Goal: Find specific page/section: Find specific page/section

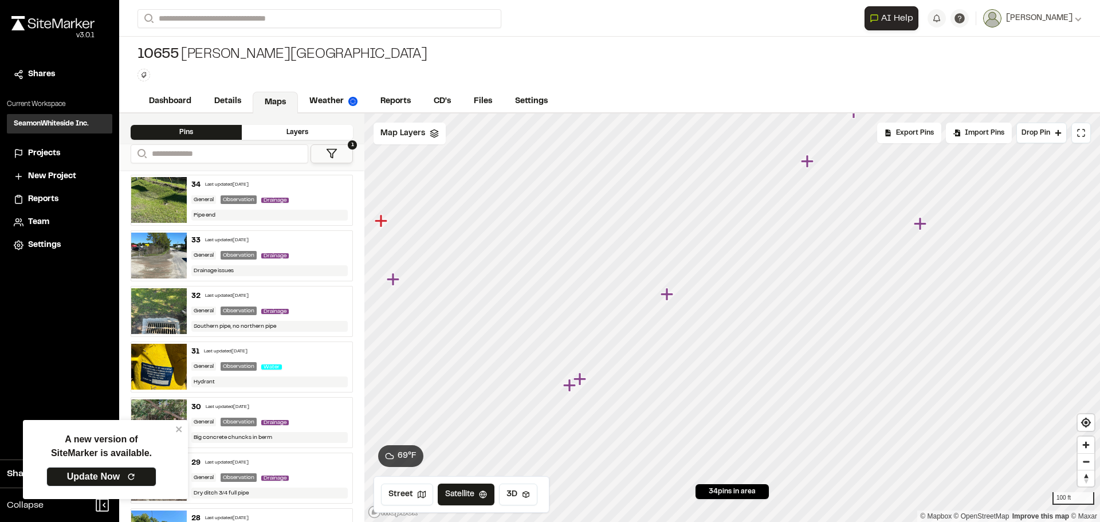
scroll to position [1546, 0]
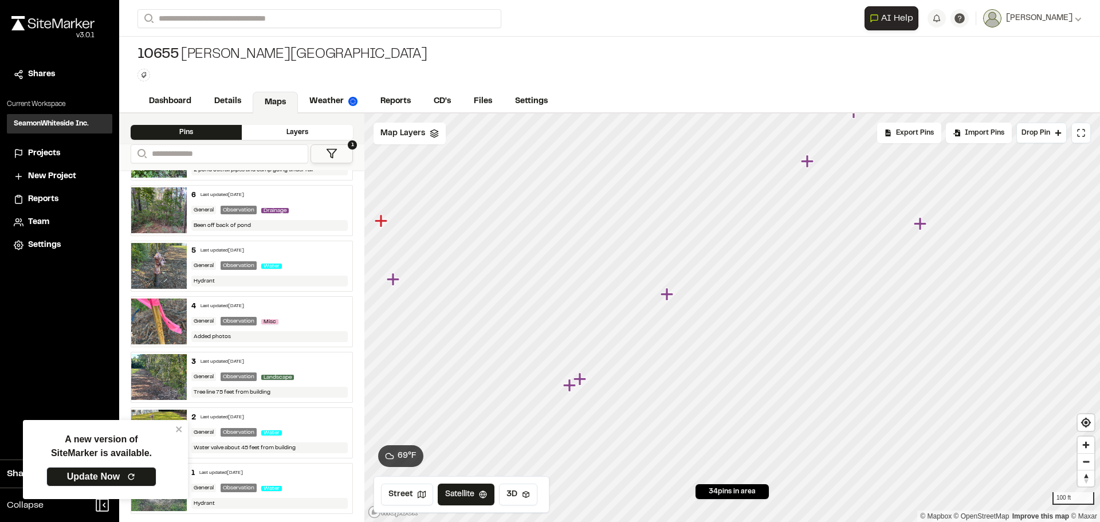
click at [175, 426] on div "A new version of SiteMarker is available. Update Now" at bounding box center [102, 460] width 148 height 70
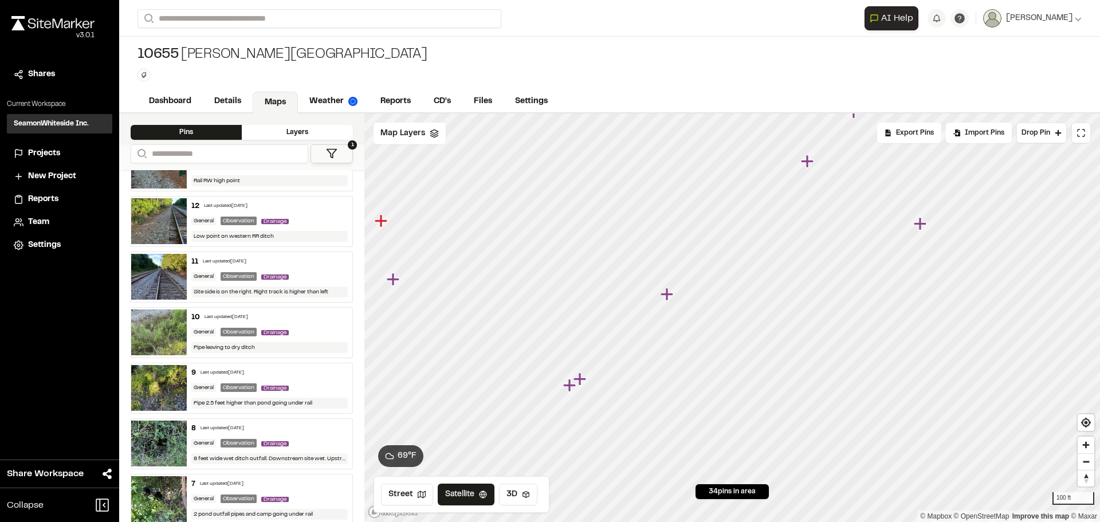
scroll to position [1202, 0]
click at [164, 433] on img at bounding box center [159, 443] width 56 height 46
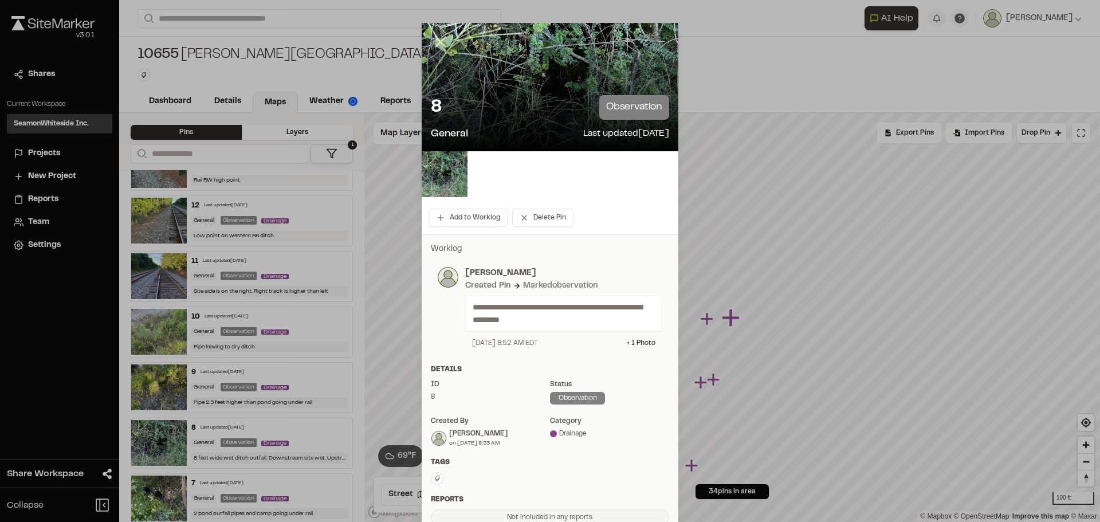
click at [436, 46] on line at bounding box center [441, 42] width 10 height 10
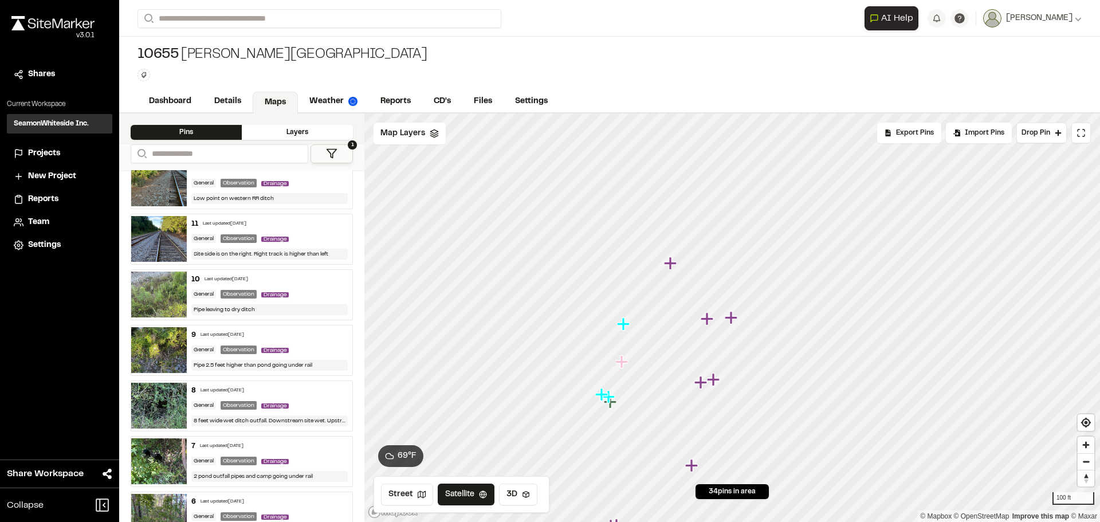
scroll to position [1259, 0]
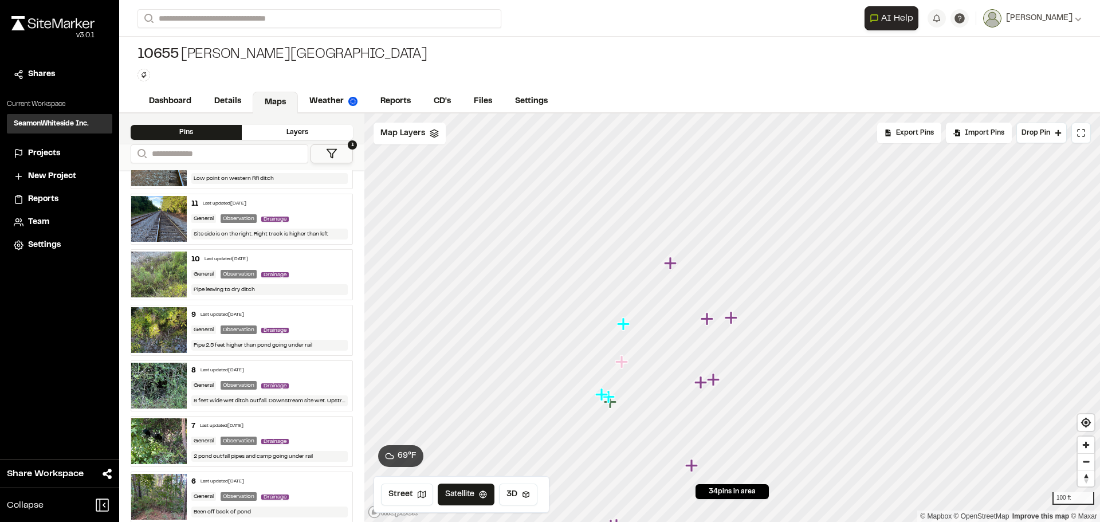
click at [170, 422] on img at bounding box center [159, 441] width 56 height 46
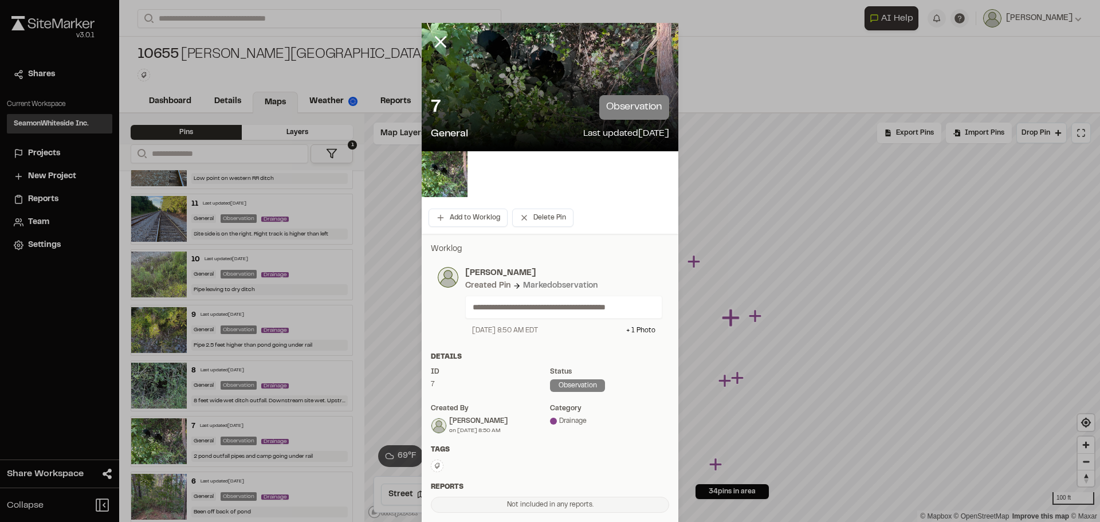
click at [434, 103] on p "7" at bounding box center [436, 107] width 10 height 23
click at [440, 38] on line at bounding box center [441, 42] width 10 height 10
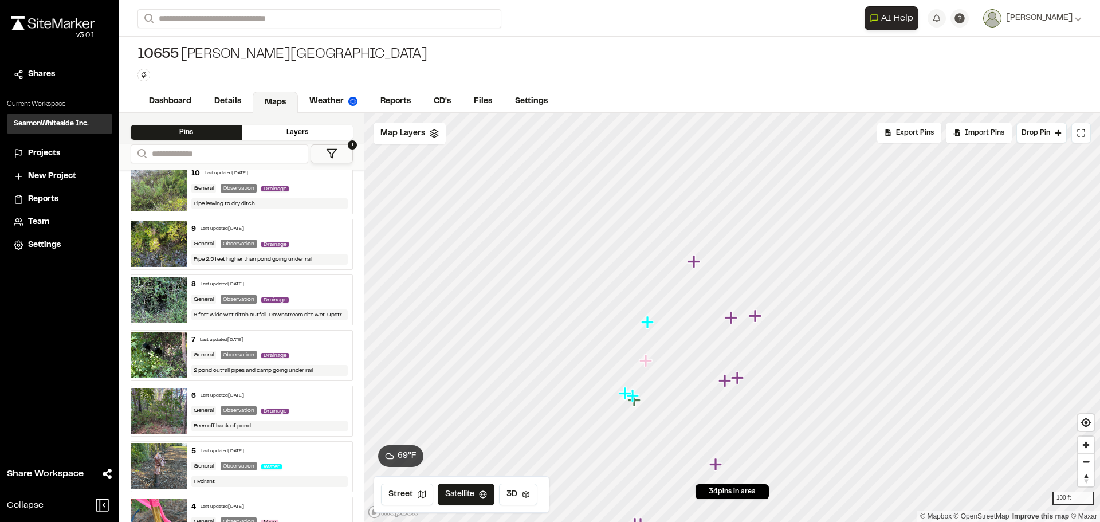
scroll to position [1374, 0]
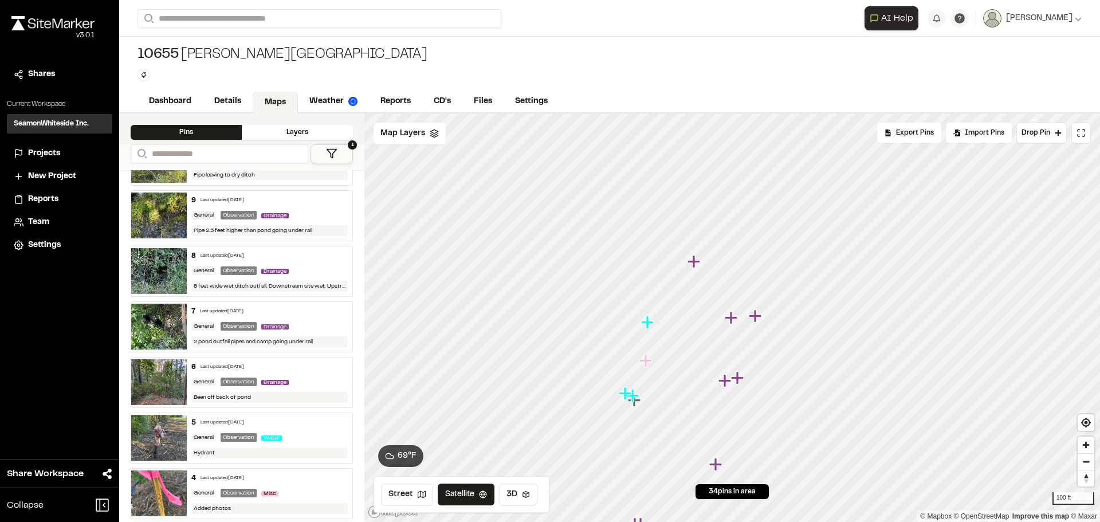
click at [159, 437] on img at bounding box center [159, 438] width 56 height 46
click at [159, 427] on img at bounding box center [159, 438] width 56 height 46
click at [696, 423] on icon "Map marker" at bounding box center [698, 424] width 13 height 13
click at [741, 319] on icon "Map marker" at bounding box center [741, 320] width 13 height 13
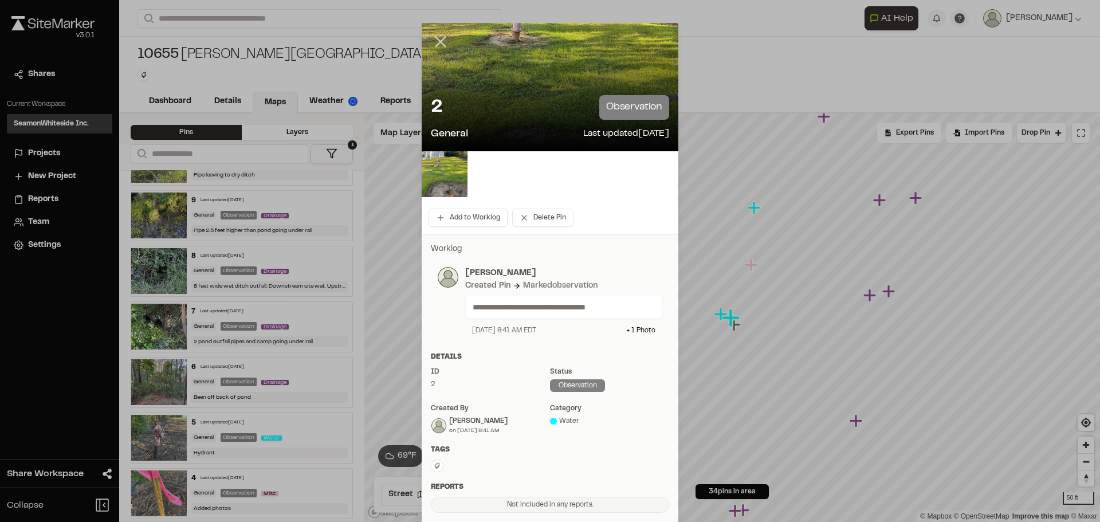
click at [433, 36] on icon at bounding box center [440, 41] width 19 height 19
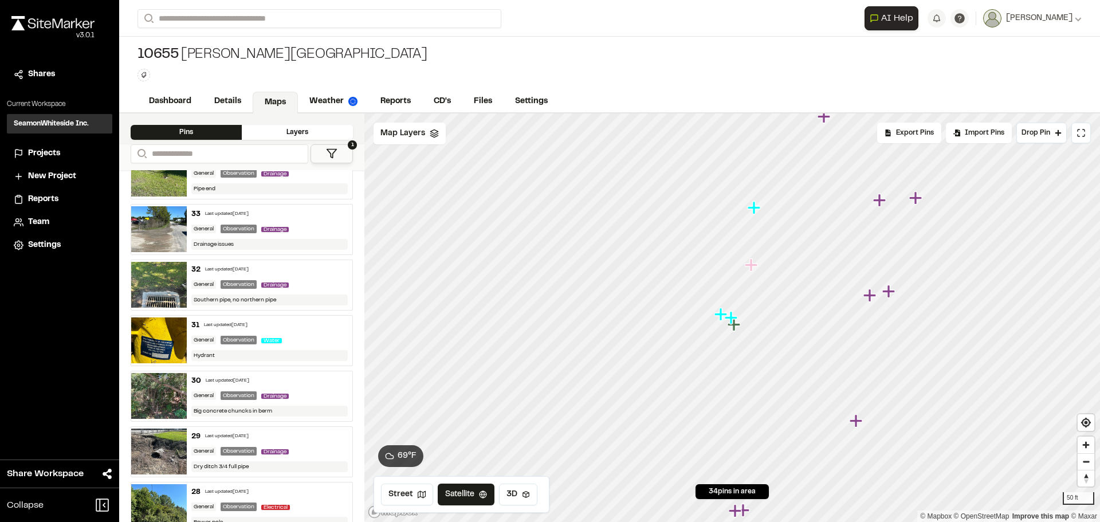
scroll to position [0, 0]
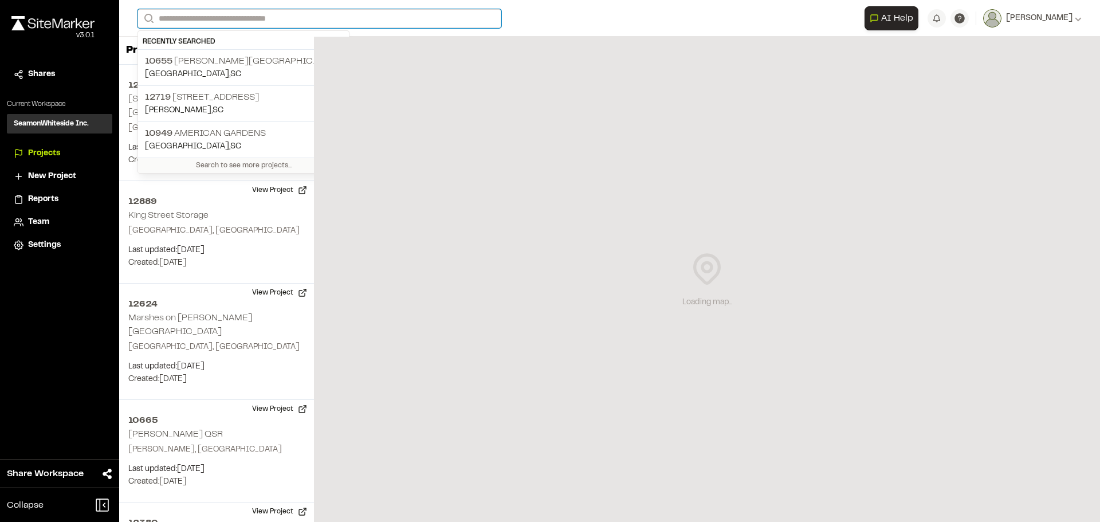
click at [227, 12] on input "Search" at bounding box center [320, 18] width 364 height 19
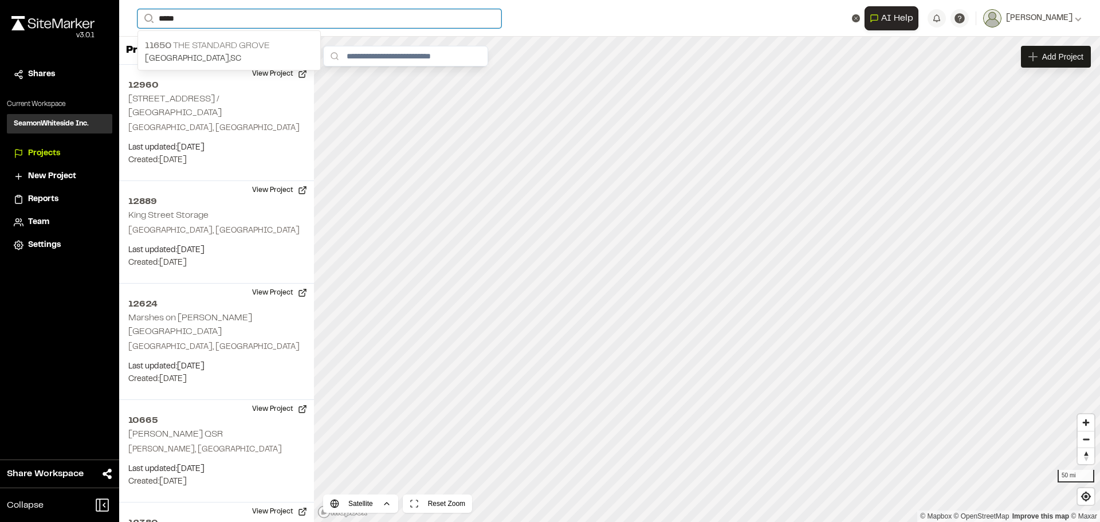
type input "*****"
click at [210, 40] on p "11650 The Standard Grove" at bounding box center [229, 46] width 168 height 14
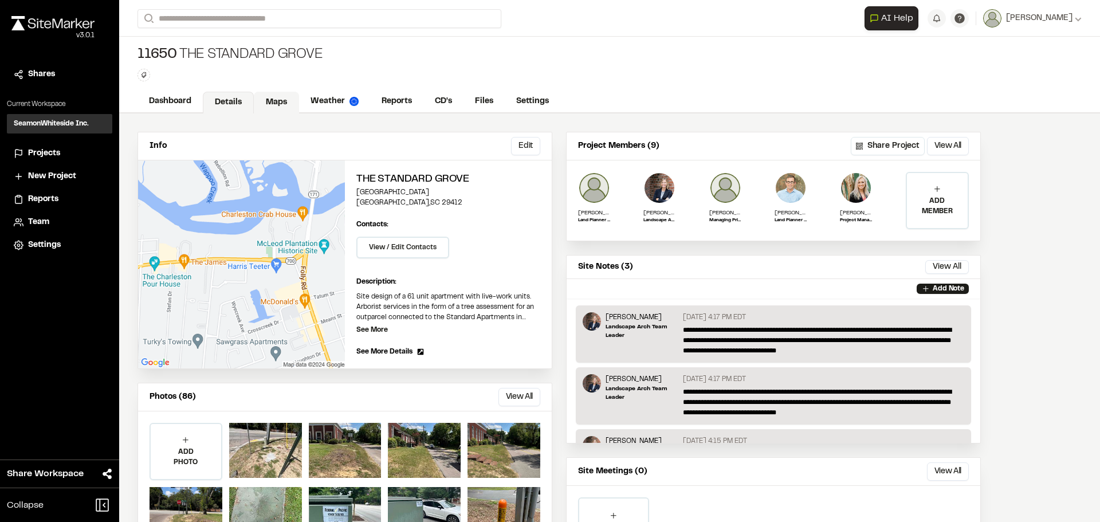
click at [272, 101] on link "Maps" at bounding box center [276, 103] width 45 height 22
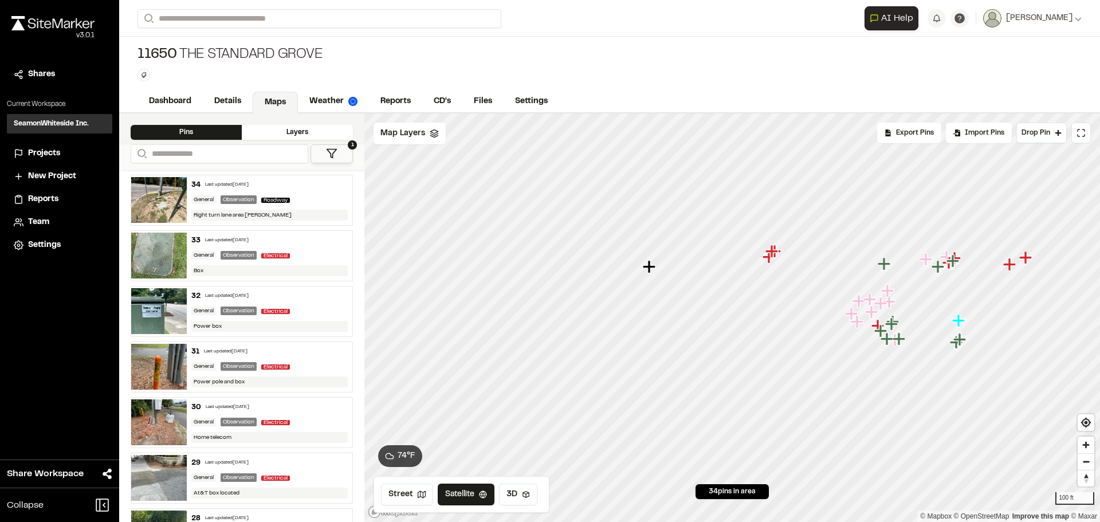
click at [650, 269] on icon "Map marker" at bounding box center [649, 266] width 13 height 13
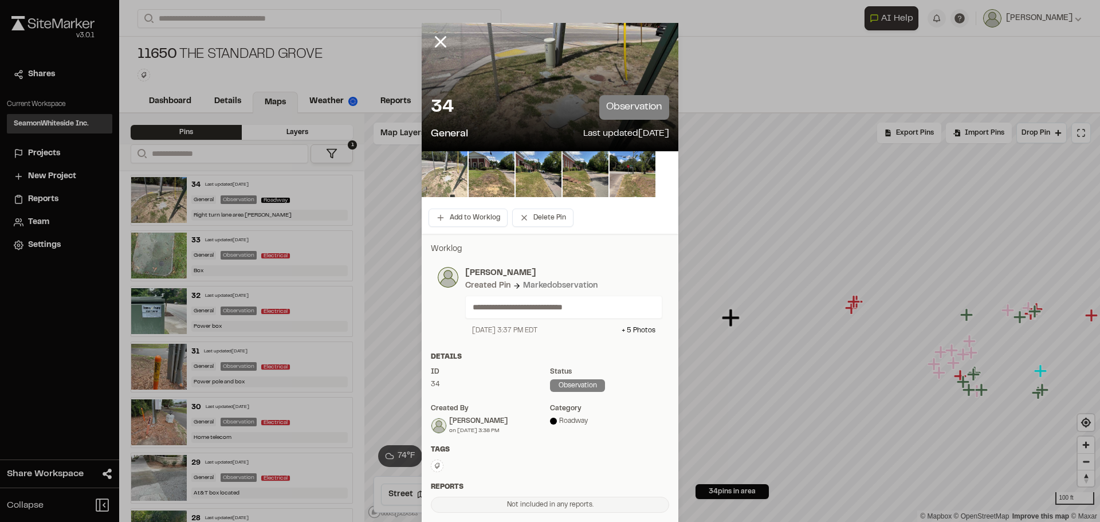
click at [446, 183] on img at bounding box center [445, 174] width 46 height 46
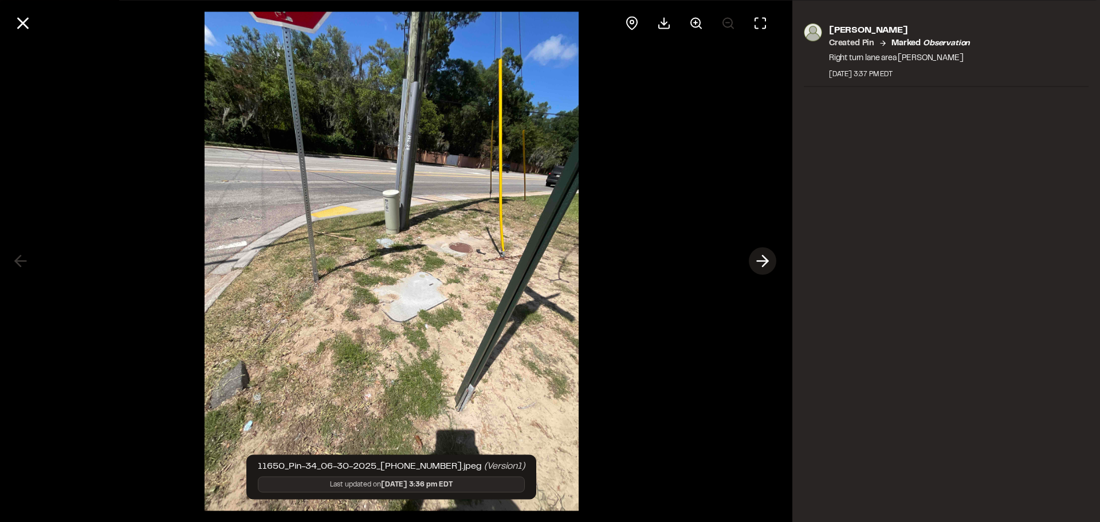
click at [761, 262] on icon at bounding box center [762, 261] width 18 height 19
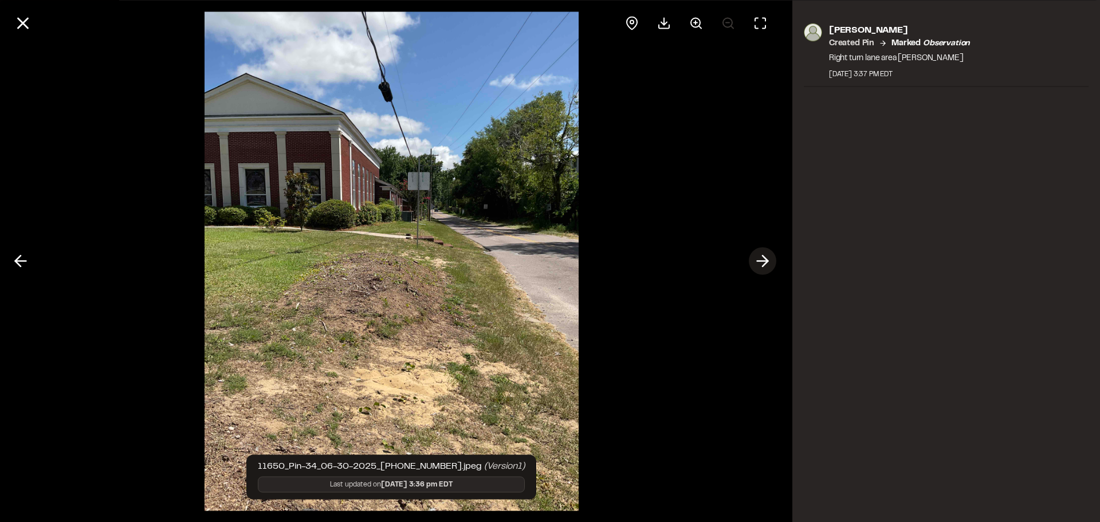
click at [761, 262] on icon at bounding box center [762, 261] width 18 height 19
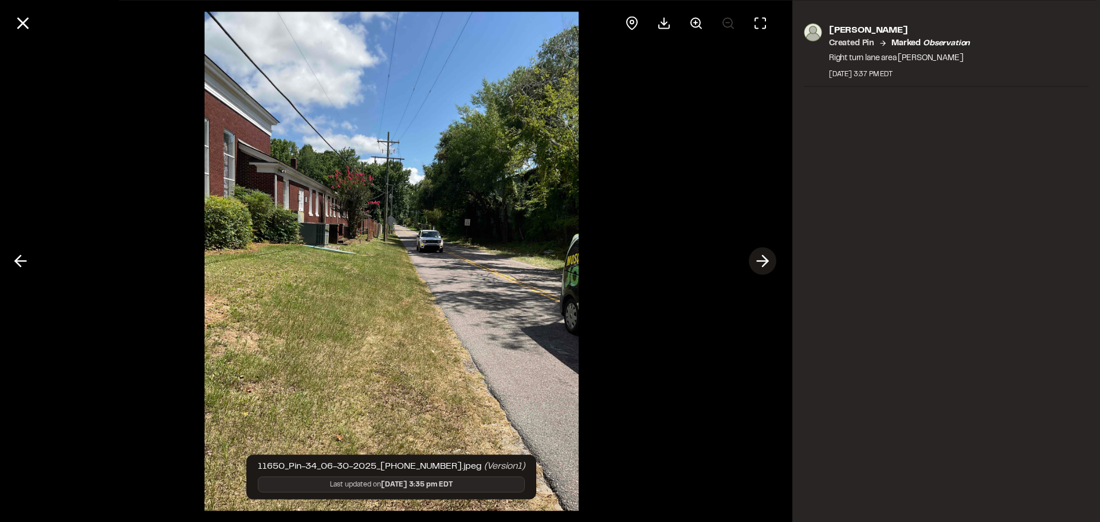
click at [761, 262] on icon at bounding box center [762, 261] width 18 height 19
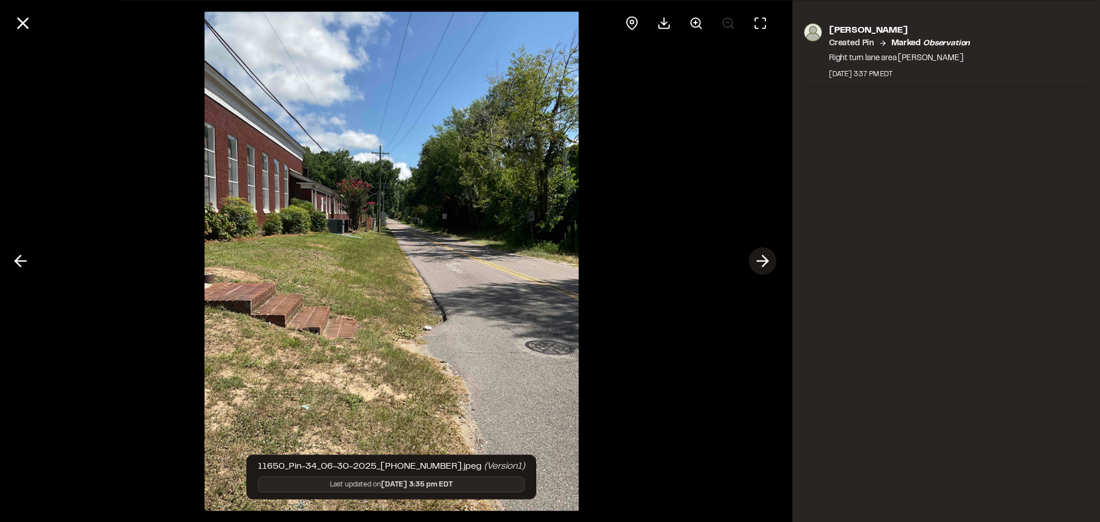
click at [761, 262] on icon at bounding box center [762, 261] width 18 height 19
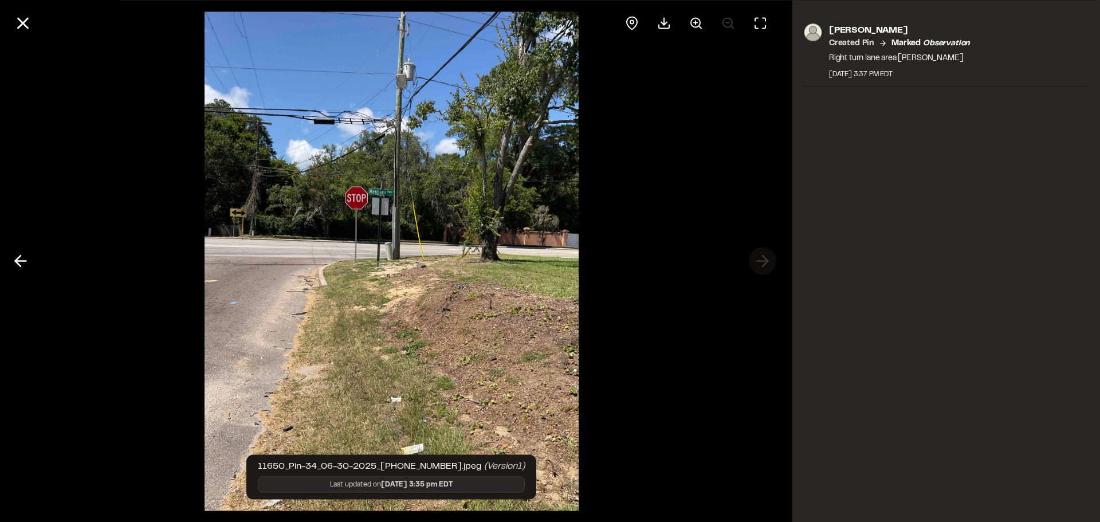
click at [761, 262] on div at bounding box center [391, 261] width 783 height 522
click at [28, 17] on icon at bounding box center [22, 22] width 19 height 19
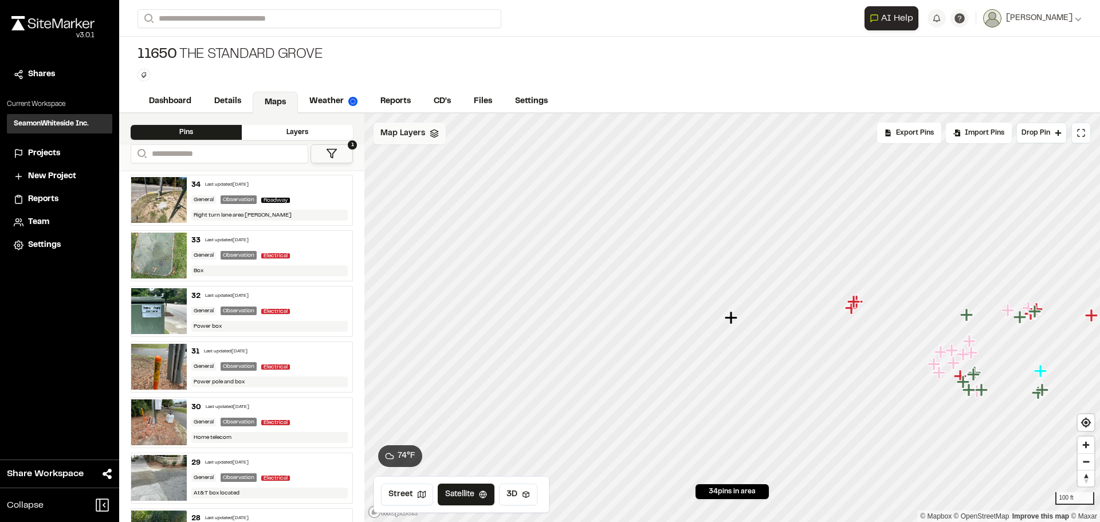
click at [413, 136] on span "Map Layers" at bounding box center [402, 133] width 45 height 13
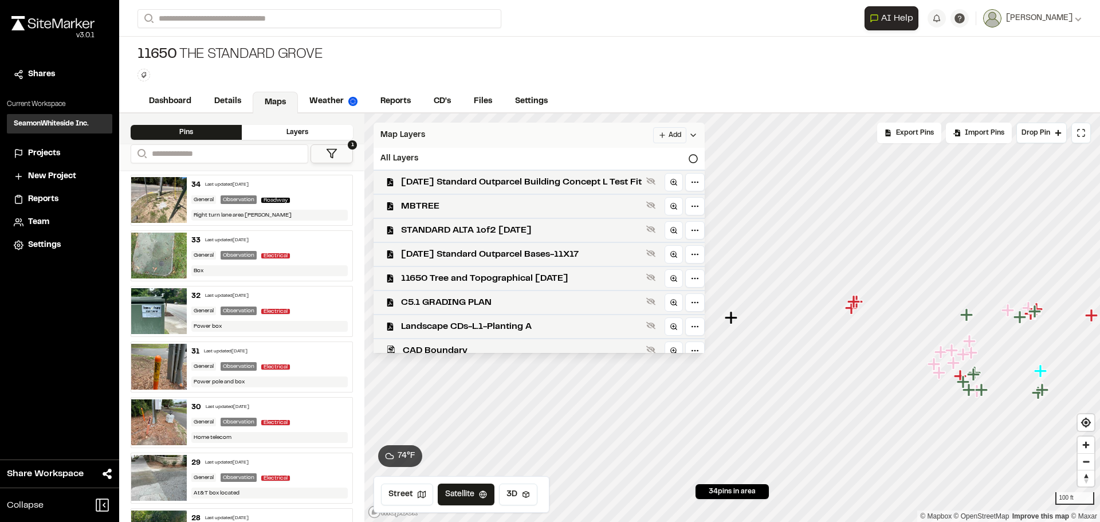
click at [413, 136] on span "Map Layers" at bounding box center [402, 135] width 45 height 13
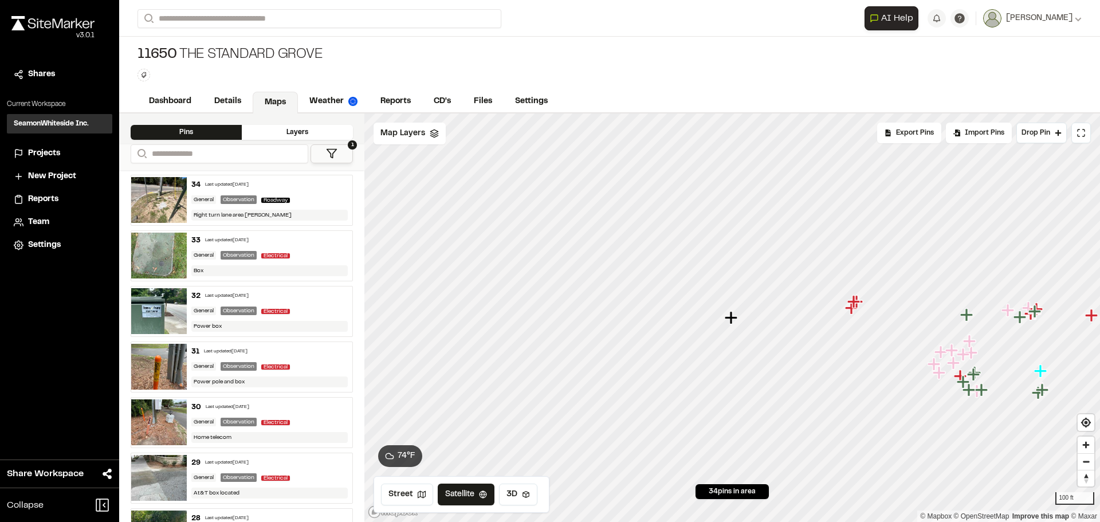
click at [331, 153] on polygon at bounding box center [332, 154] width 10 height 9
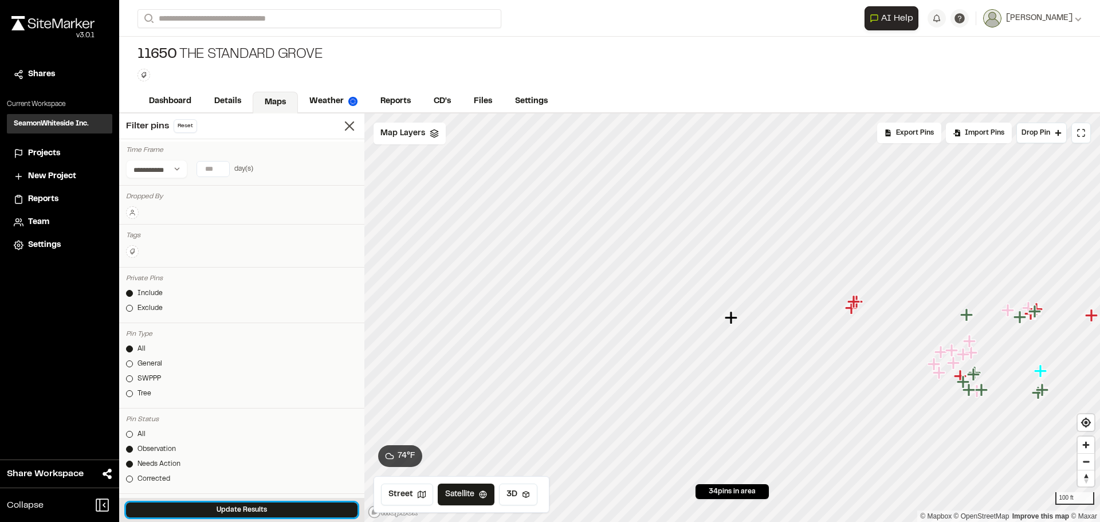
click at [254, 514] on button "Update Results" at bounding box center [241, 509] width 231 height 15
click at [399, 136] on span "Map Layers" at bounding box center [402, 133] width 45 height 13
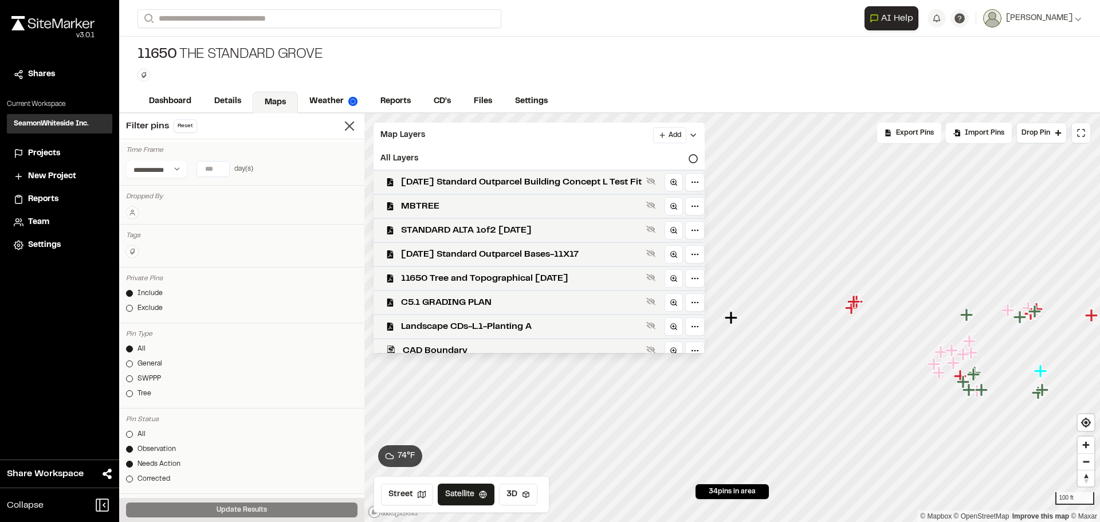
click at [351, 128] on div "Filter pins Reset" at bounding box center [241, 126] width 245 height 26
click at [344, 127] on icon at bounding box center [349, 126] width 16 height 16
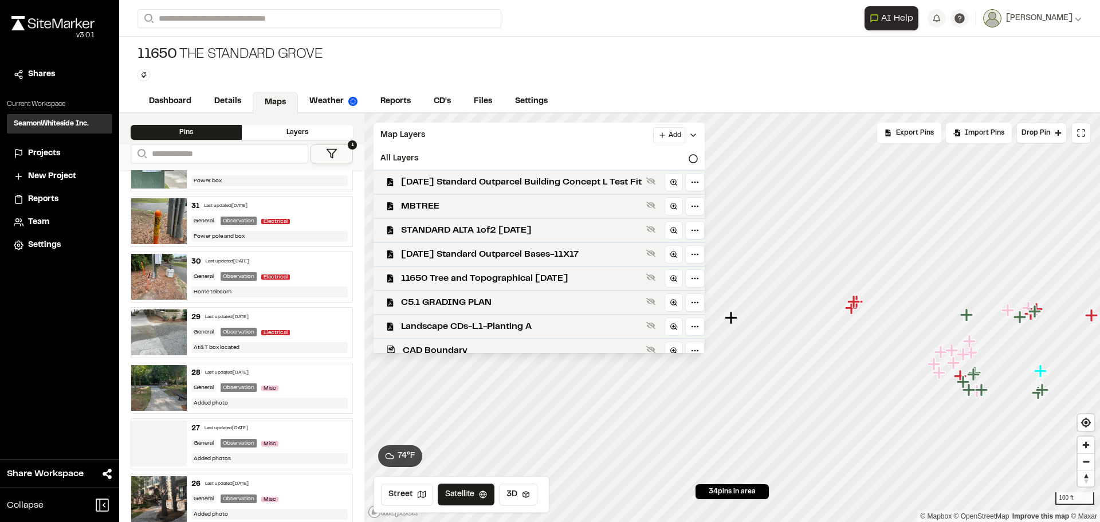
scroll to position [172, 0]
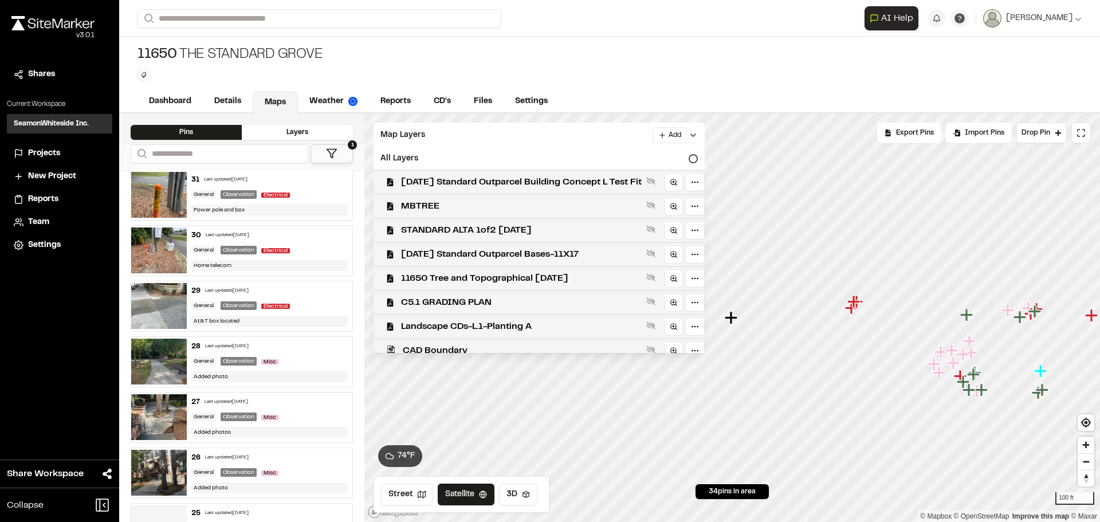
click at [147, 294] on img at bounding box center [159, 306] width 56 height 46
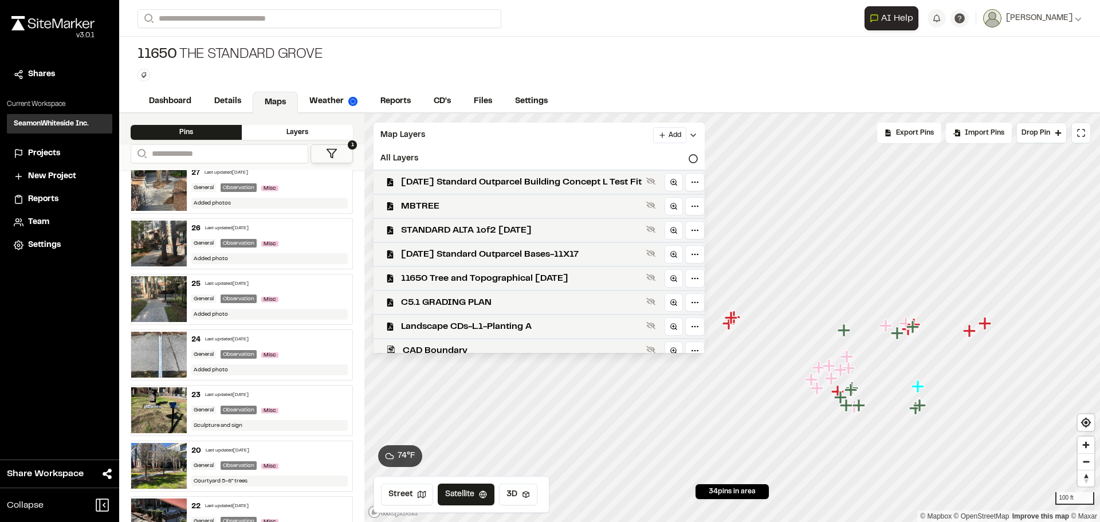
scroll to position [458, 0]
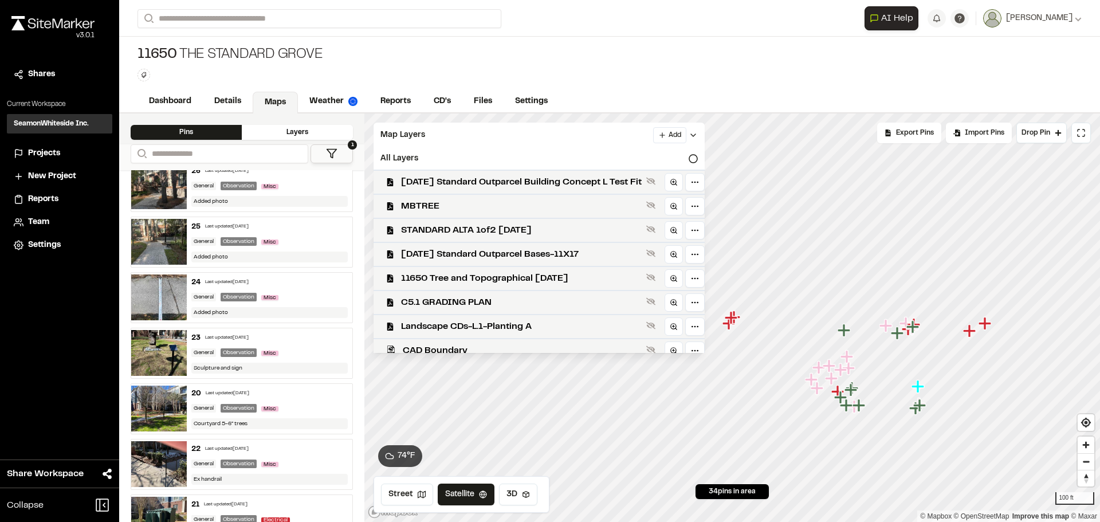
click at [164, 353] on img at bounding box center [159, 353] width 56 height 46
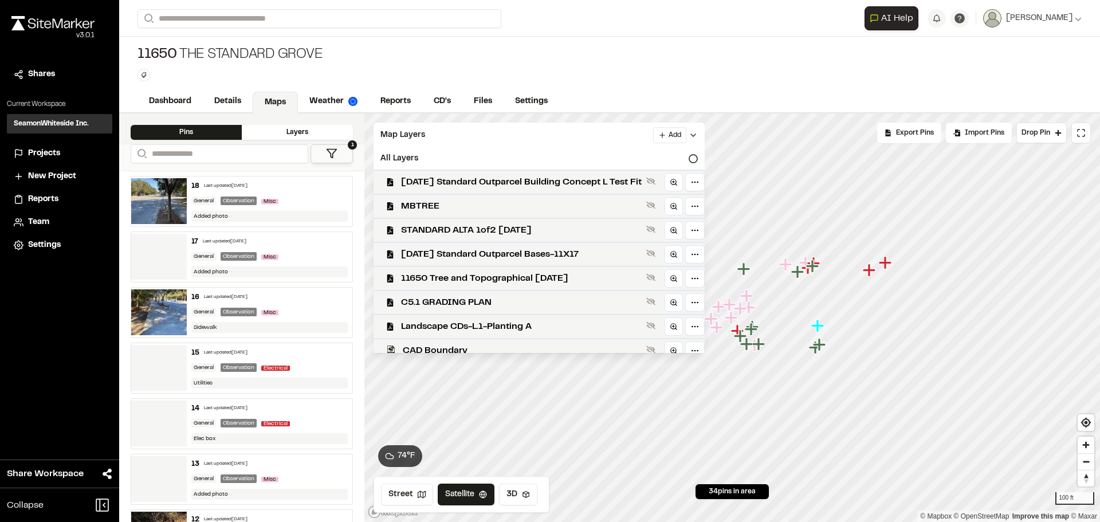
scroll to position [917, 0]
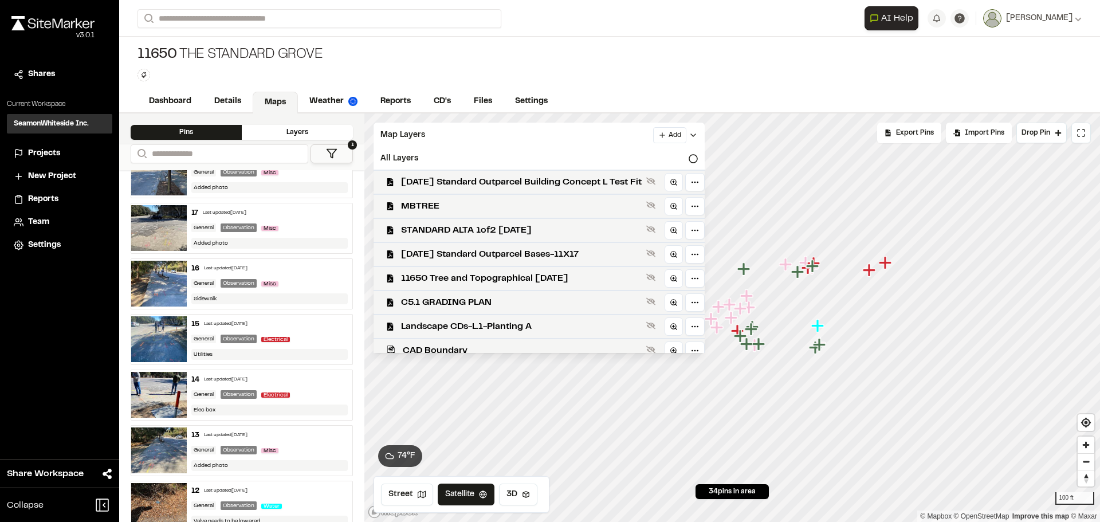
click at [155, 377] on img at bounding box center [159, 395] width 56 height 46
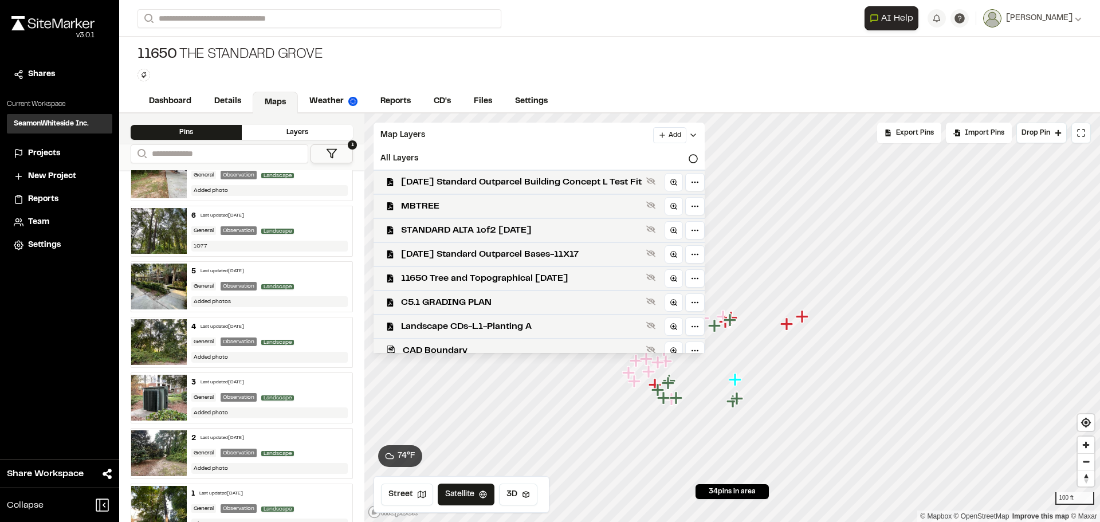
scroll to position [1546, 0]
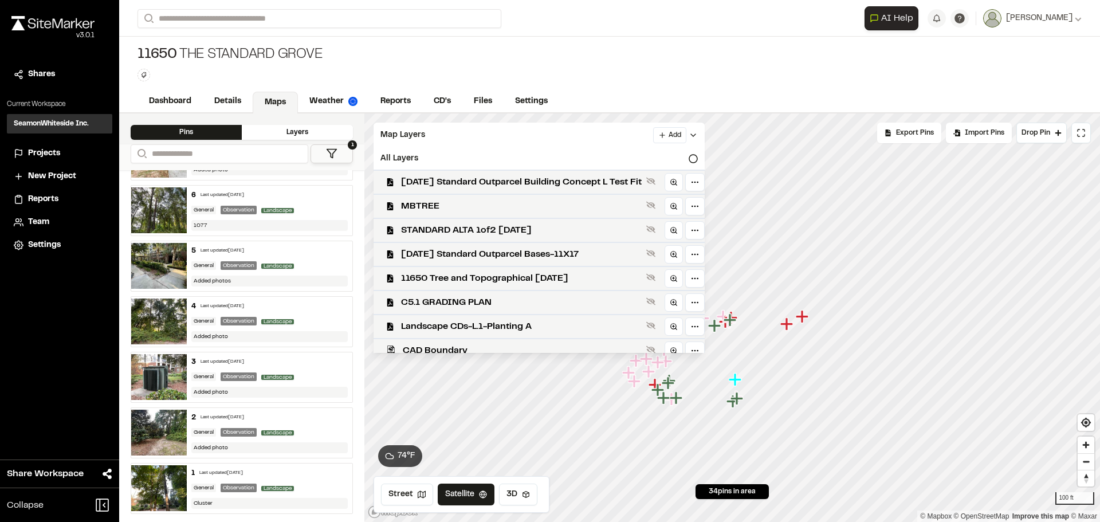
click at [348, 150] on button "1" at bounding box center [332, 153] width 42 height 19
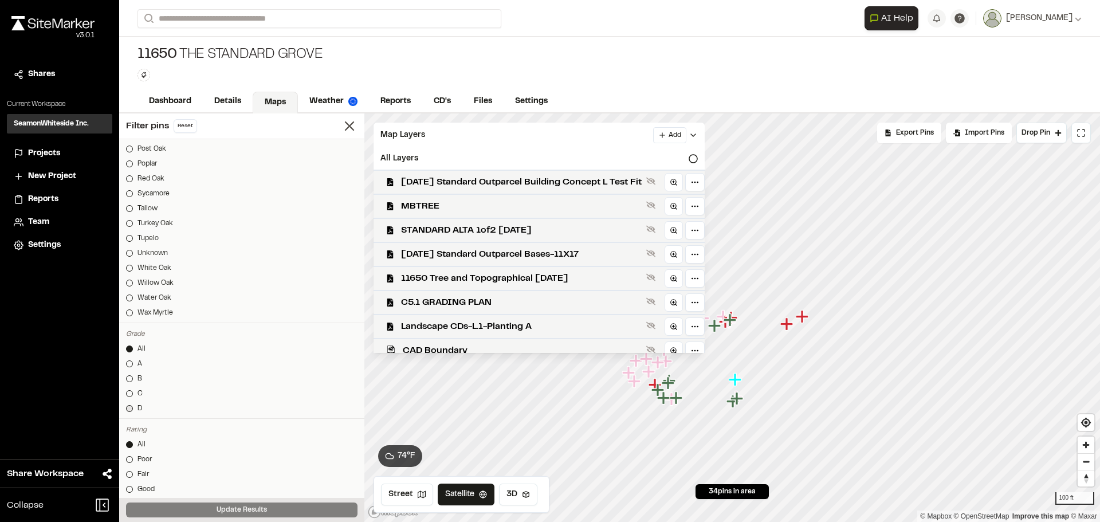
scroll to position [1264, 0]
click at [698, 138] on icon at bounding box center [693, 135] width 9 height 9
